Goal: Answer question/provide support: Answer question/provide support

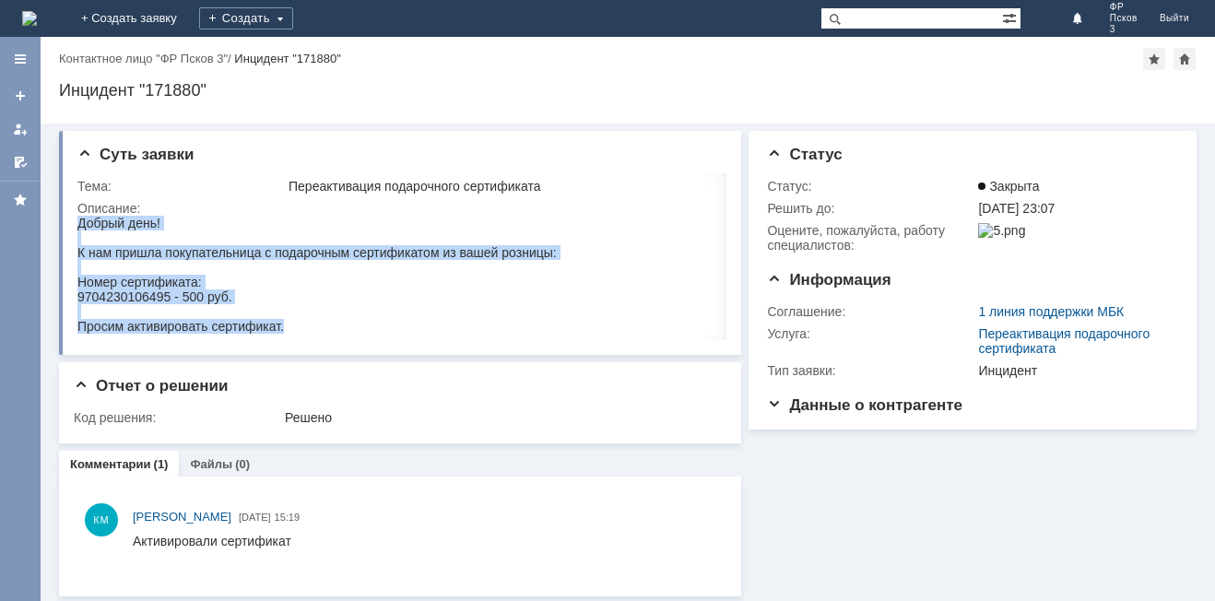
drag, startPoint x: 285, startPoint y: 329, endPoint x: 78, endPoint y: 222, distance: 232.5
click at [78, 222] on body "Добрый день! К нам пришла покупательница с подарочным сертификатом из вашей роз…" at bounding box center [316, 275] width 479 height 118
copy body "Добрый день! К нам пришла покупательница с подарочным сертификатом из вашей роз…"
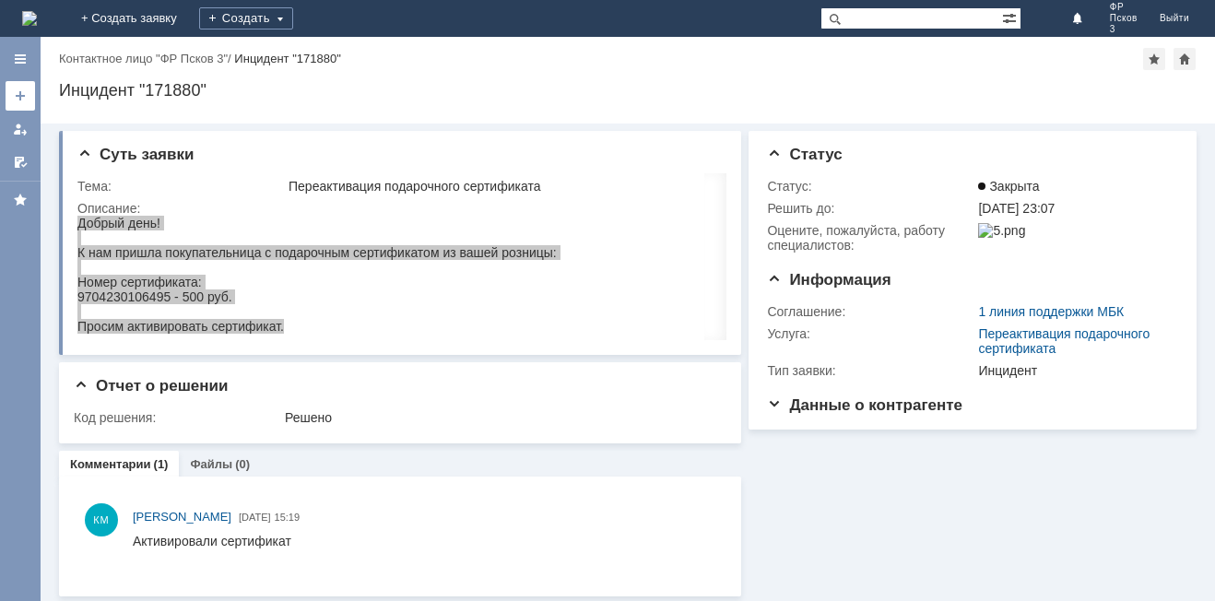
click at [18, 95] on div at bounding box center [20, 95] width 15 height 15
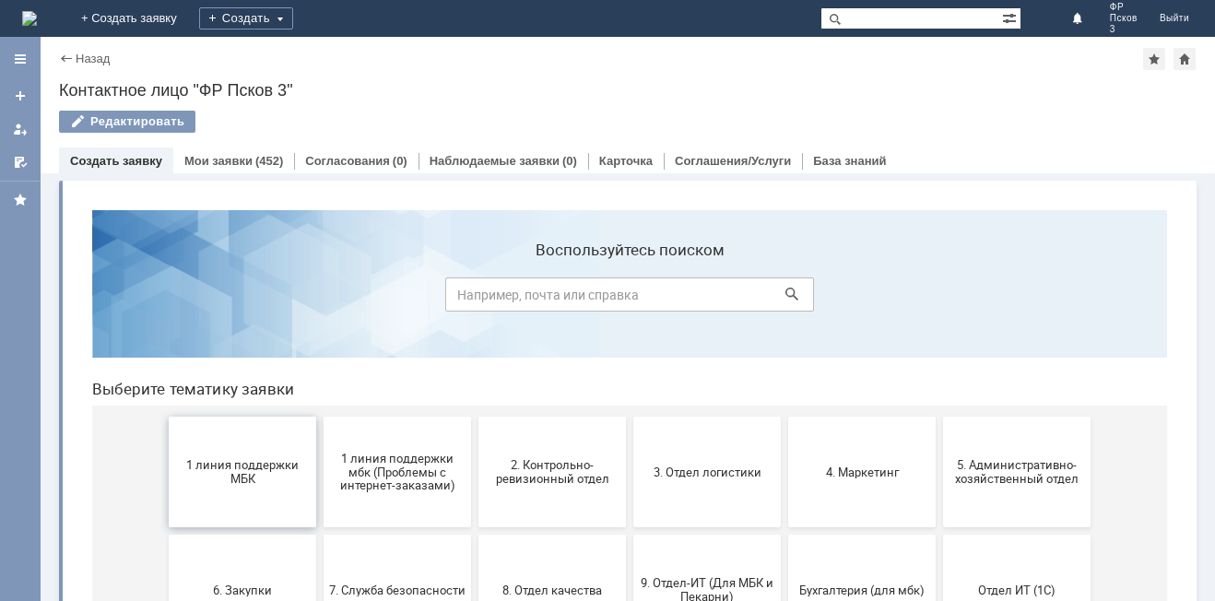
click at [256, 465] on span "1 линия поддержки МБК" at bounding box center [242, 472] width 136 height 28
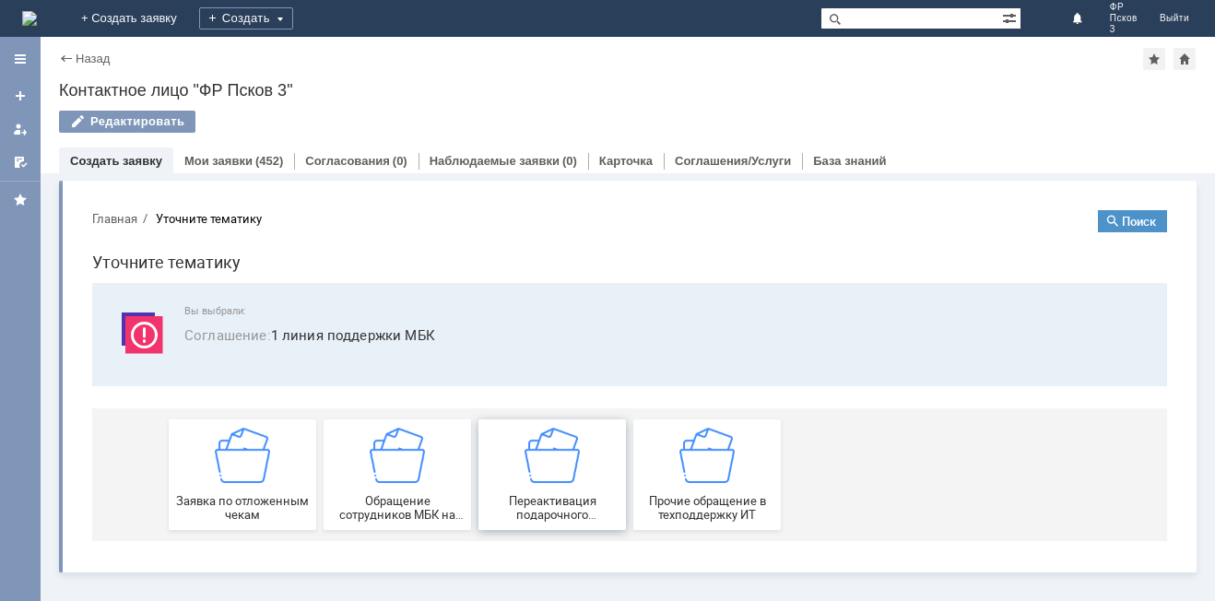
drag, startPoint x: 264, startPoint y: 489, endPoint x: 564, endPoint y: 478, distance: 300.7
click at [564, 333] on div "Вы выбрали: Соглашение : 1 линия поддержки МБК Заявка по отложенным чекам Обращ…" at bounding box center [629, 412] width 1075 height 258
click at [573, 486] on div "Переактивация подарочного сертификата" at bounding box center [552, 475] width 136 height 94
